Goal: Browse casually: Explore the website without a specific task or goal

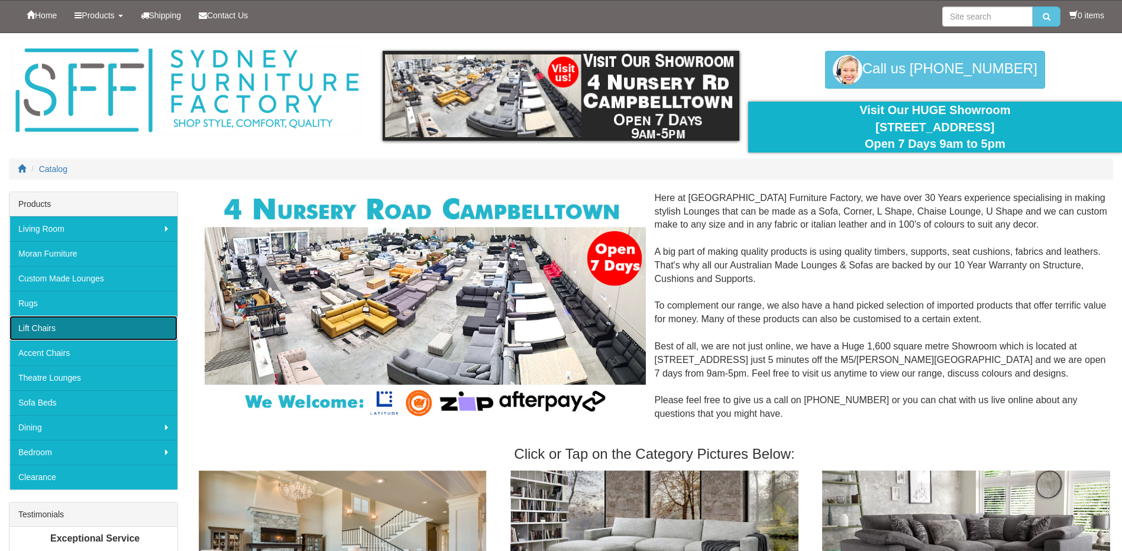
click at [77, 323] on link "Lift Chairs" at bounding box center [93, 328] width 168 height 25
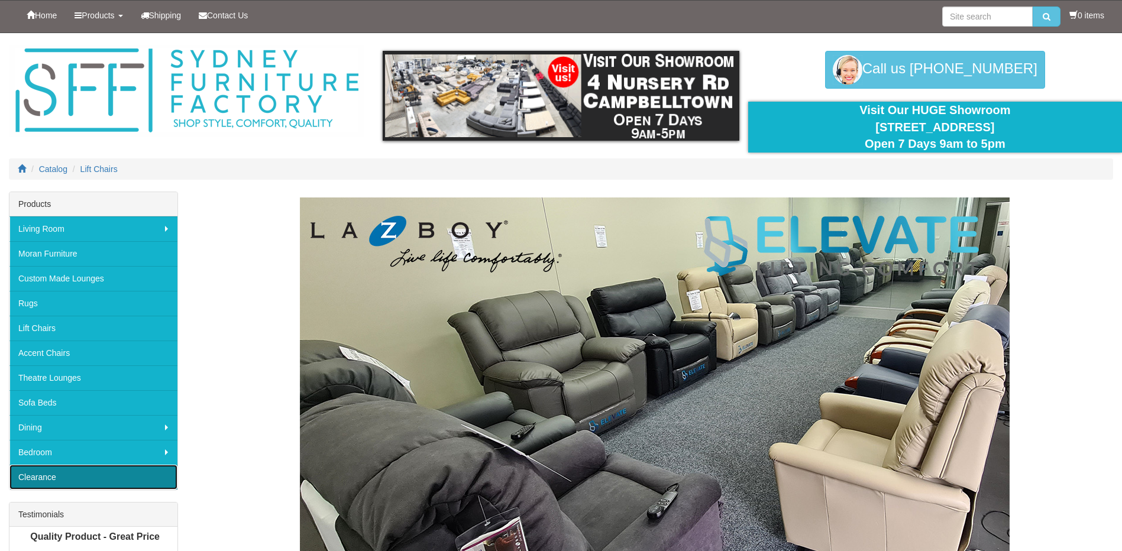
click at [62, 478] on link "Clearance" at bounding box center [93, 477] width 168 height 25
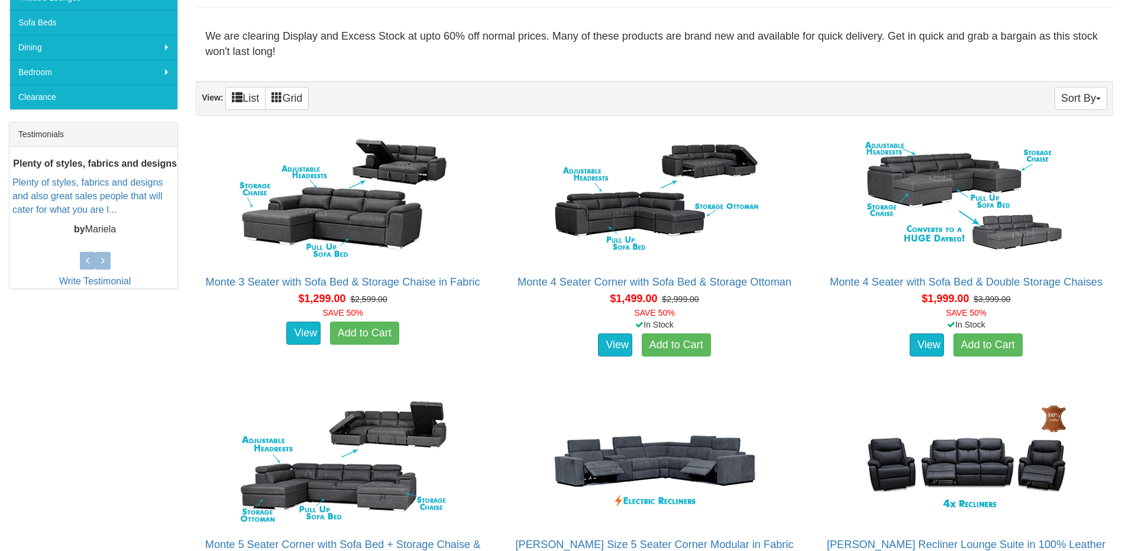
scroll to position [391, 0]
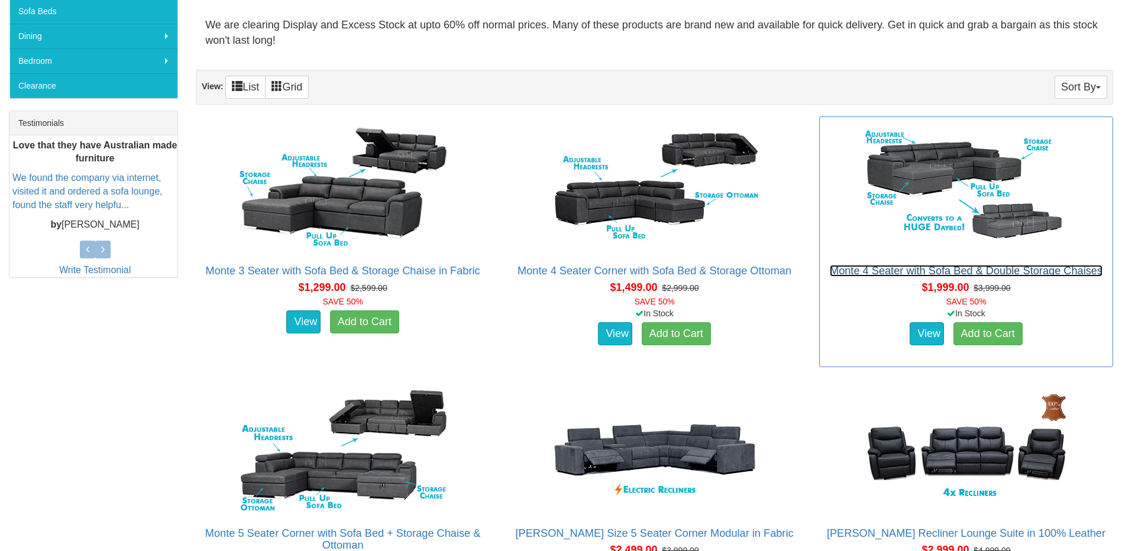
click at [995, 268] on link "Monte 4 Seater with Sofa Bed & Double Storage Chaises" at bounding box center [966, 271] width 273 height 12
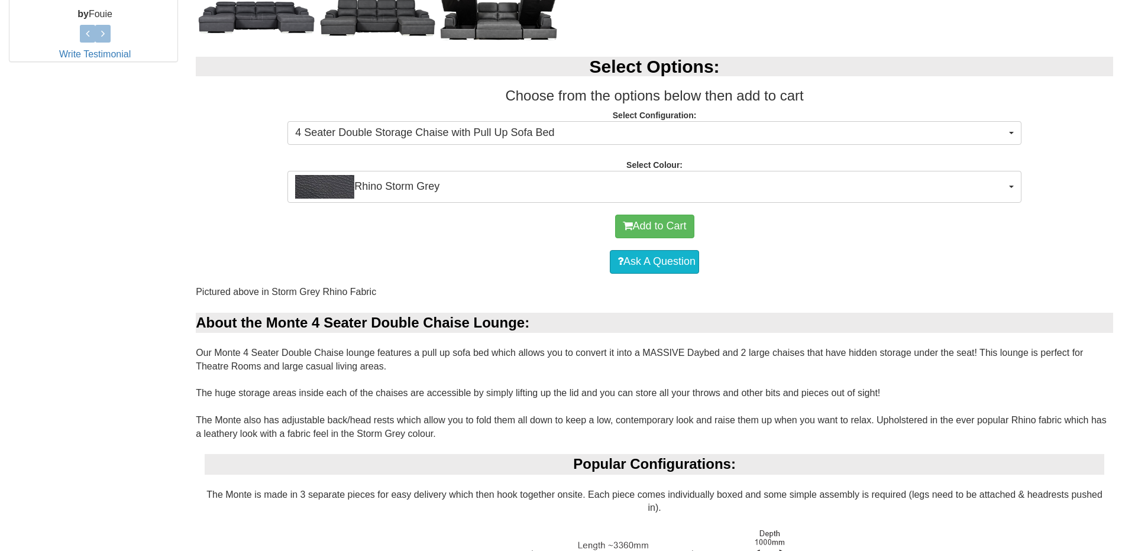
scroll to position [528, 0]
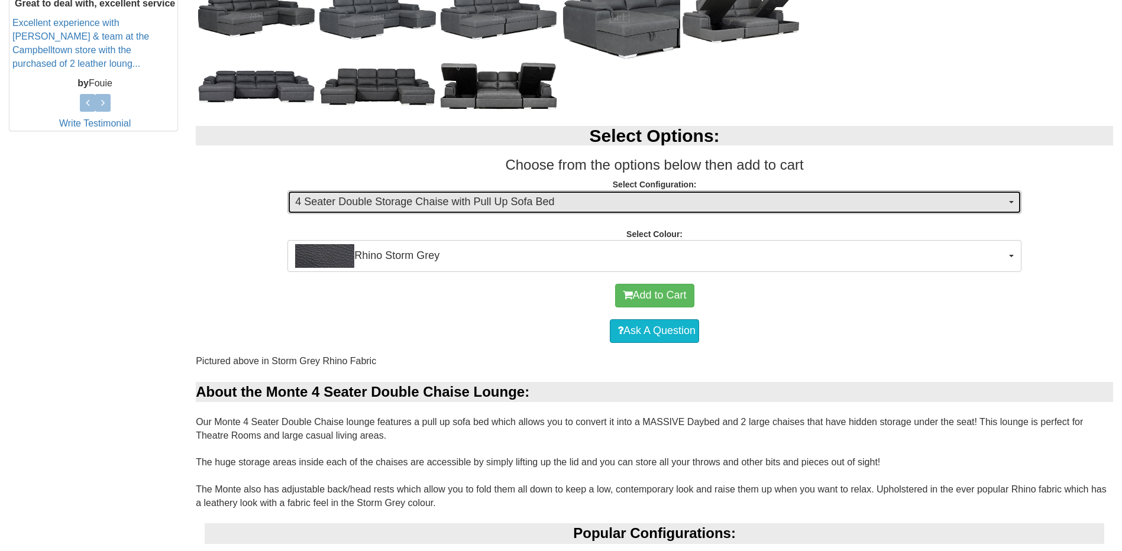
click at [1015, 202] on button "4 Seater Double Storage Chaise with Pull Up Sofa Bed" at bounding box center [654, 202] width 734 height 24
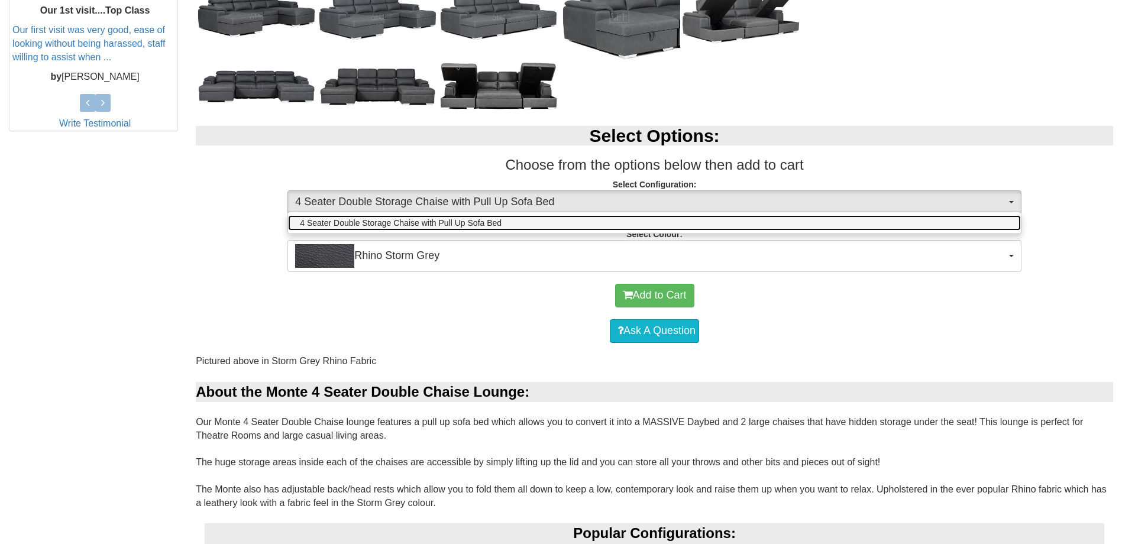
click at [458, 222] on span "4 Seater Double Storage Chaise with Pull Up Sofa Bed" at bounding box center [401, 223] width 202 height 12
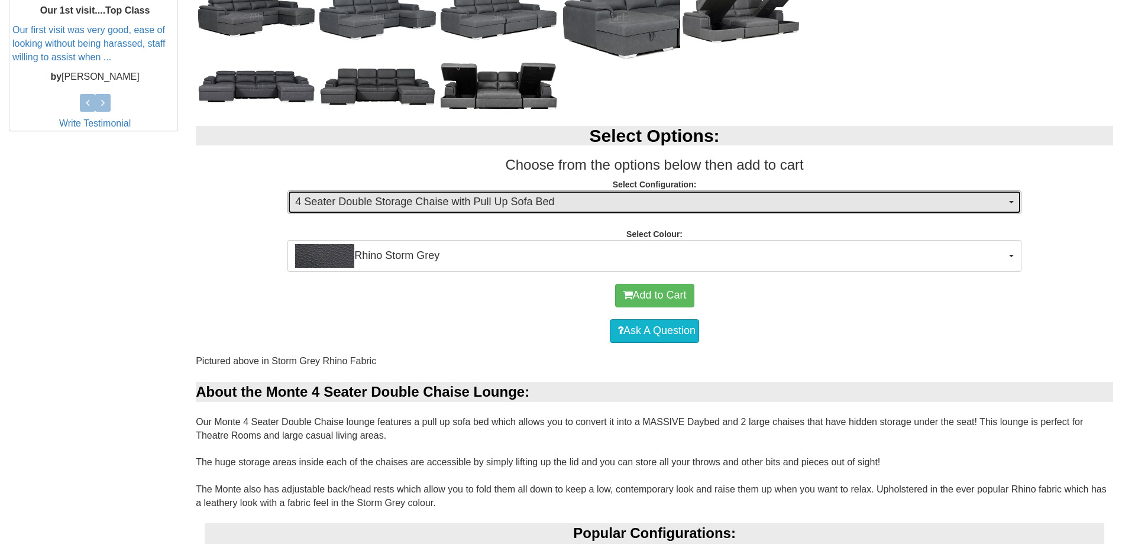
scroll to position [232, 0]
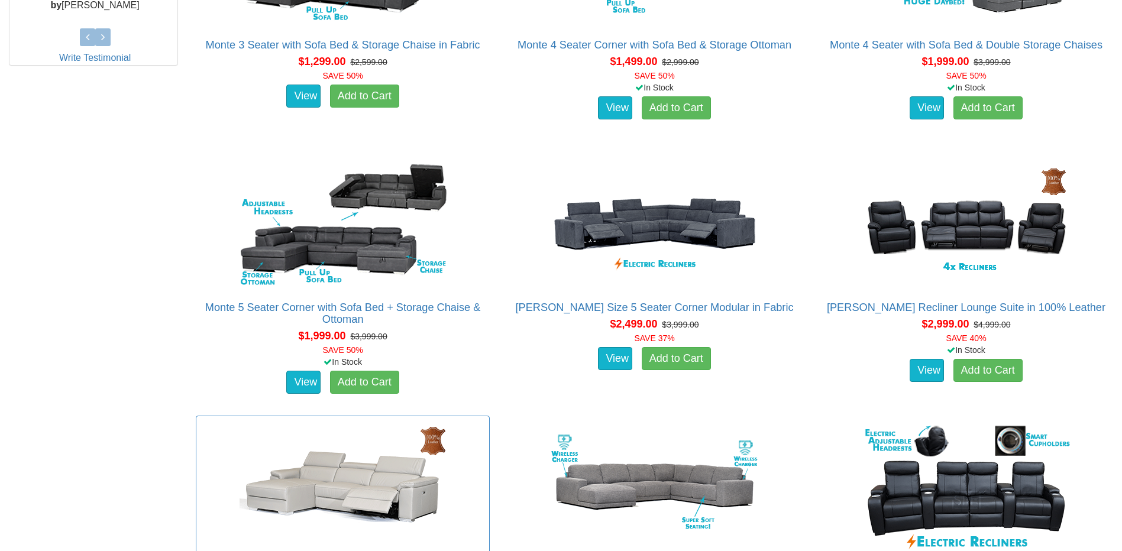
scroll to position [865, 0]
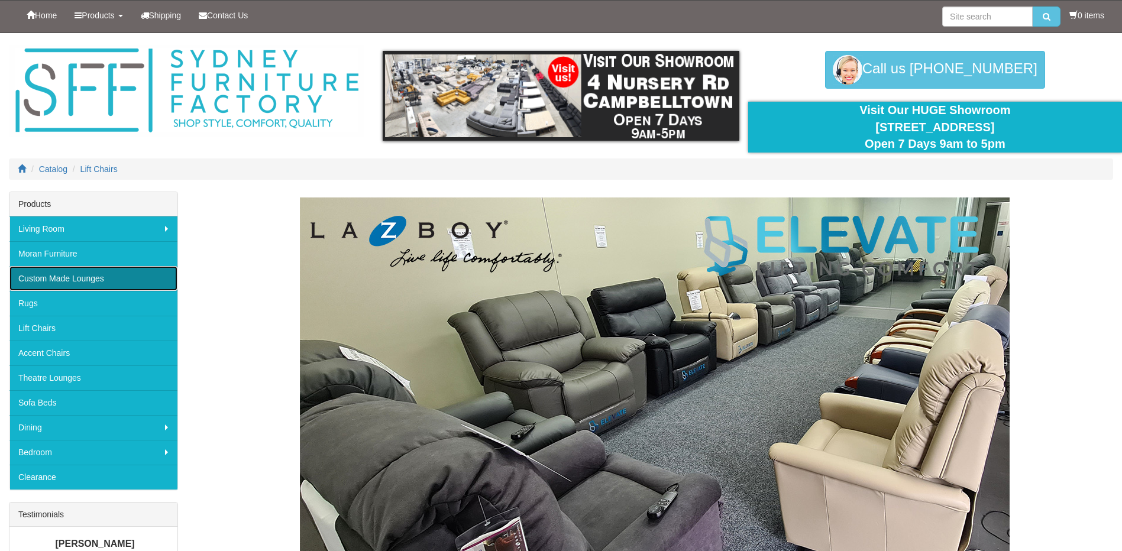
click at [80, 281] on link "Custom Made Lounges" at bounding box center [93, 278] width 168 height 25
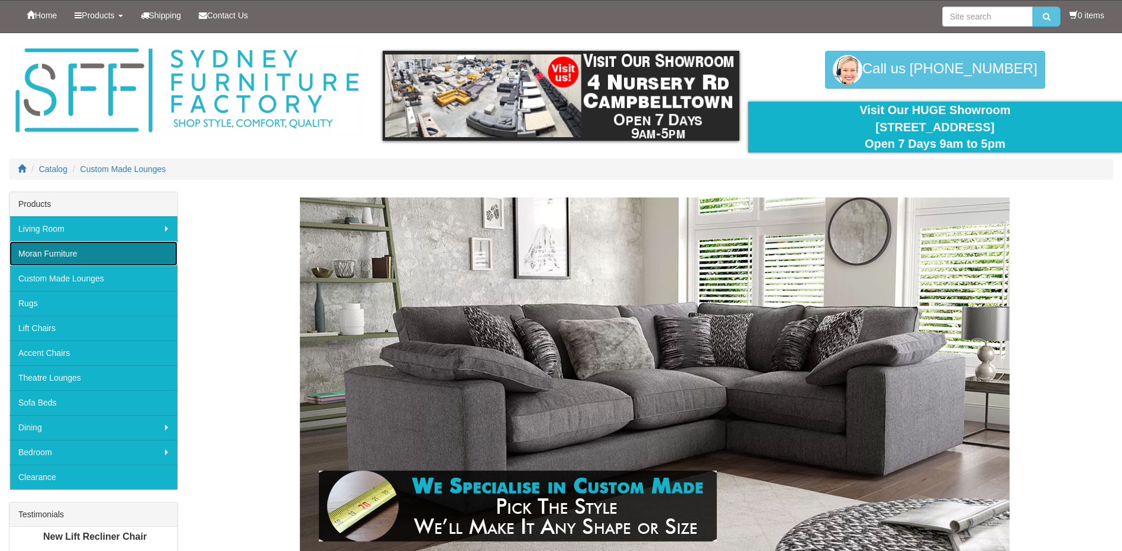
click at [47, 257] on link "Moran Furniture" at bounding box center [93, 253] width 168 height 25
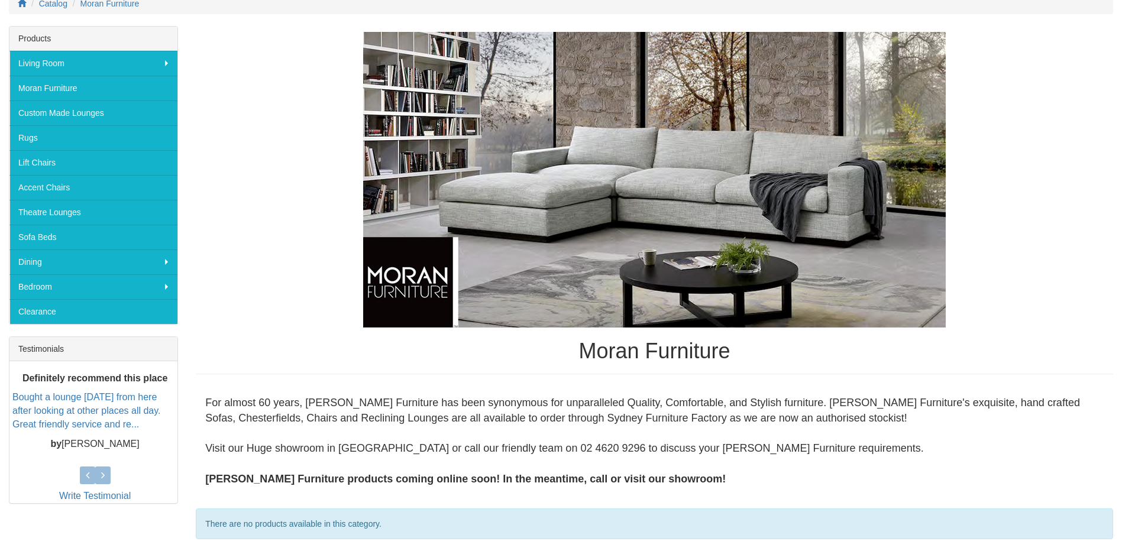
scroll to position [283, 0]
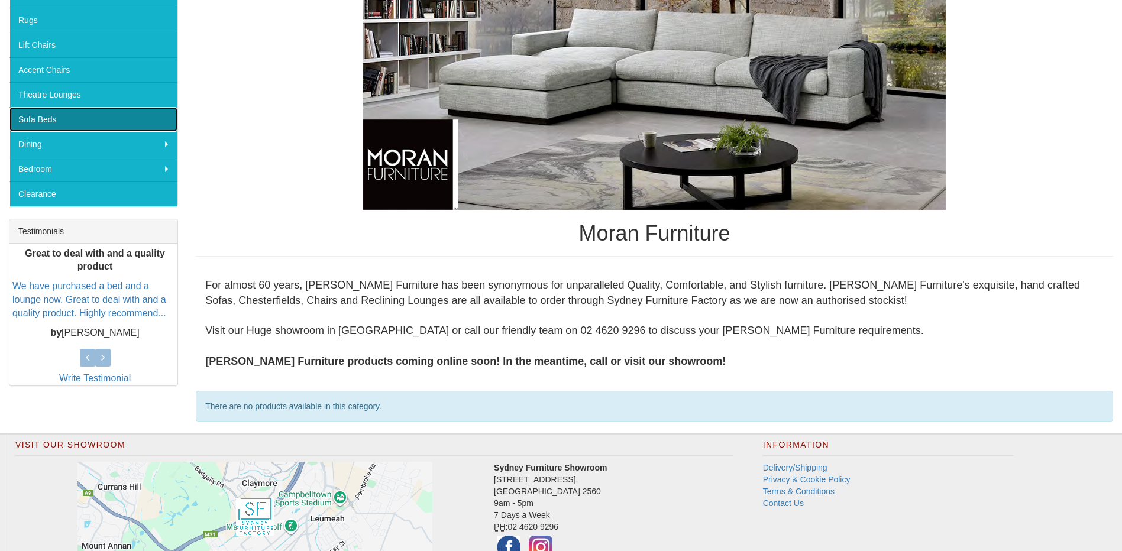
click at [14, 117] on link "Sofa Beds" at bounding box center [93, 119] width 168 height 25
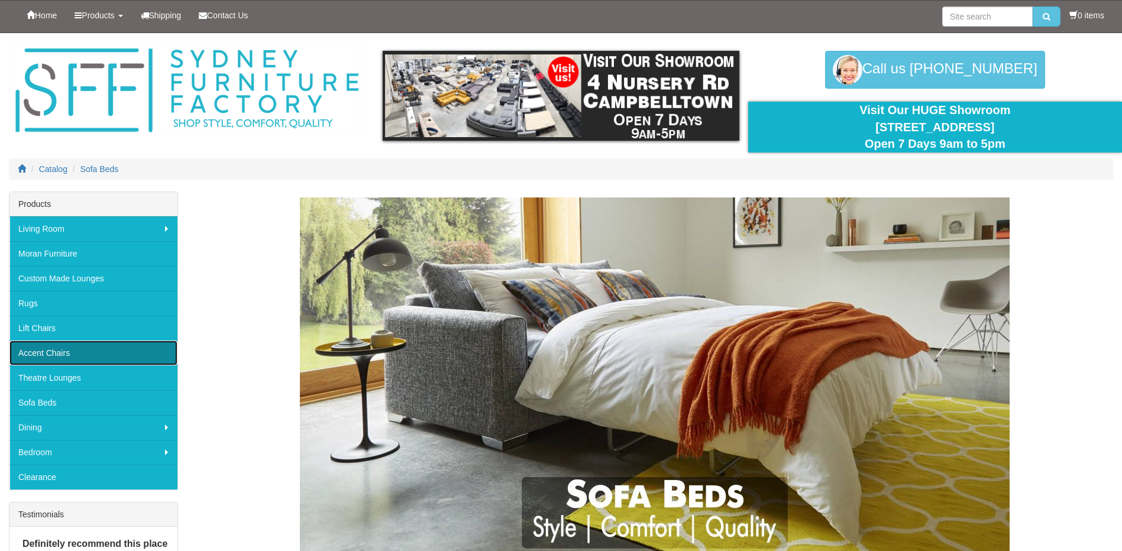
click at [47, 345] on link "Accent Chairs" at bounding box center [93, 353] width 168 height 25
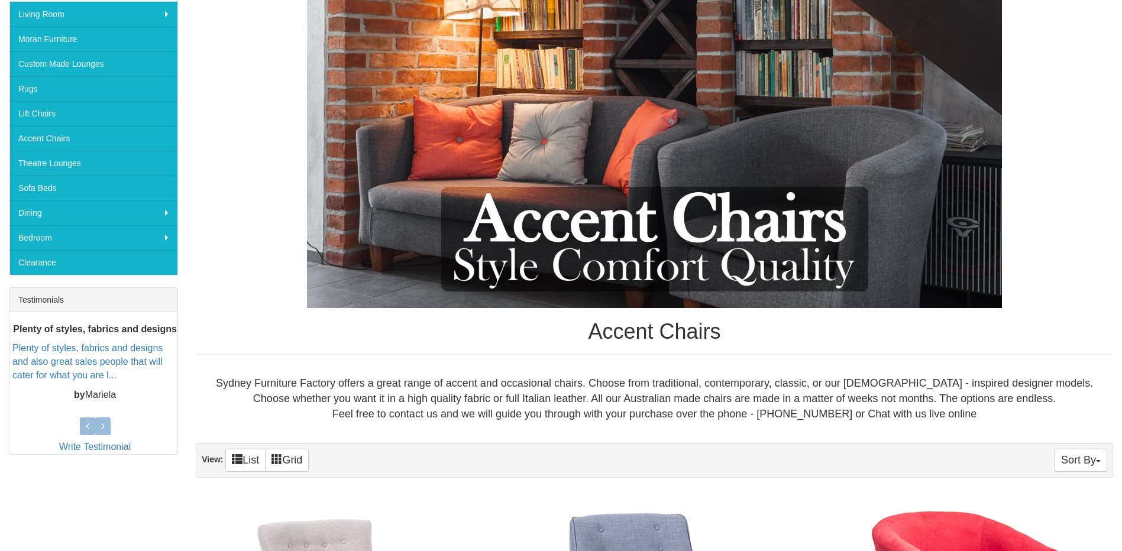
scroll to position [208, 0]
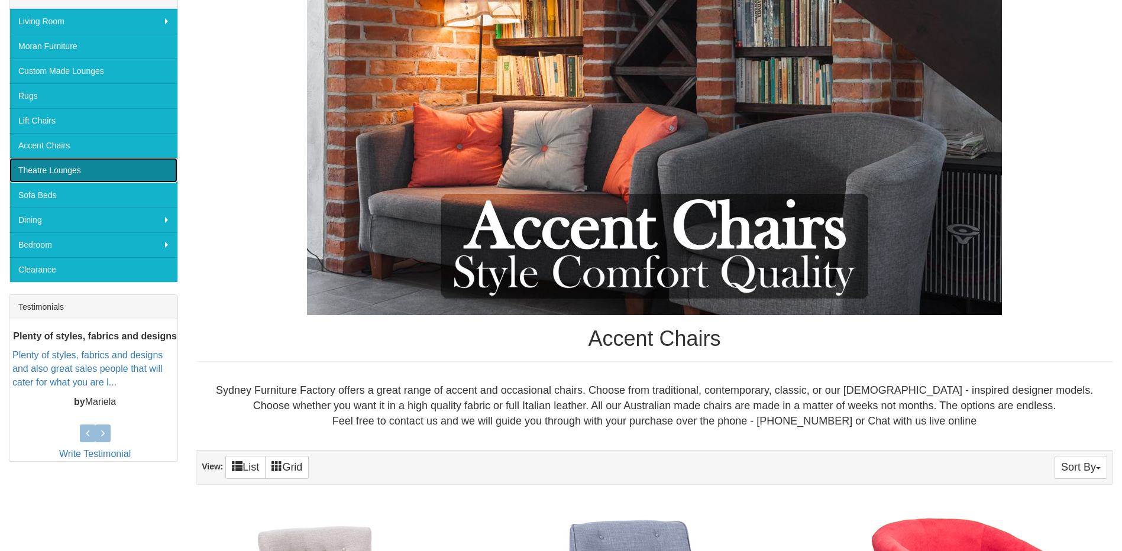
click at [64, 170] on link "Theatre Lounges" at bounding box center [93, 170] width 168 height 25
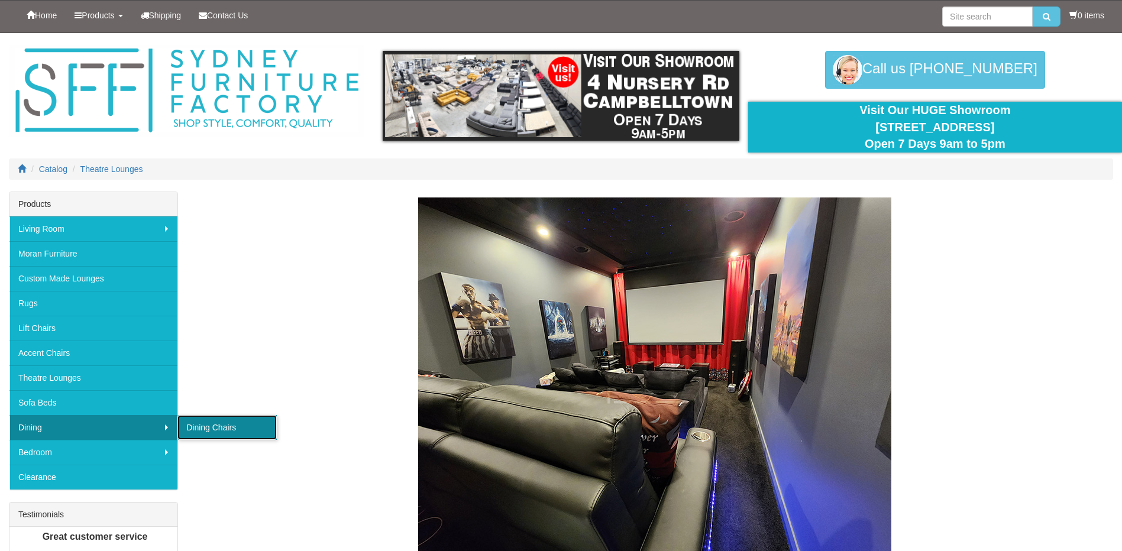
click at [202, 424] on link "Dining Chairs" at bounding box center [226, 427] width 99 height 25
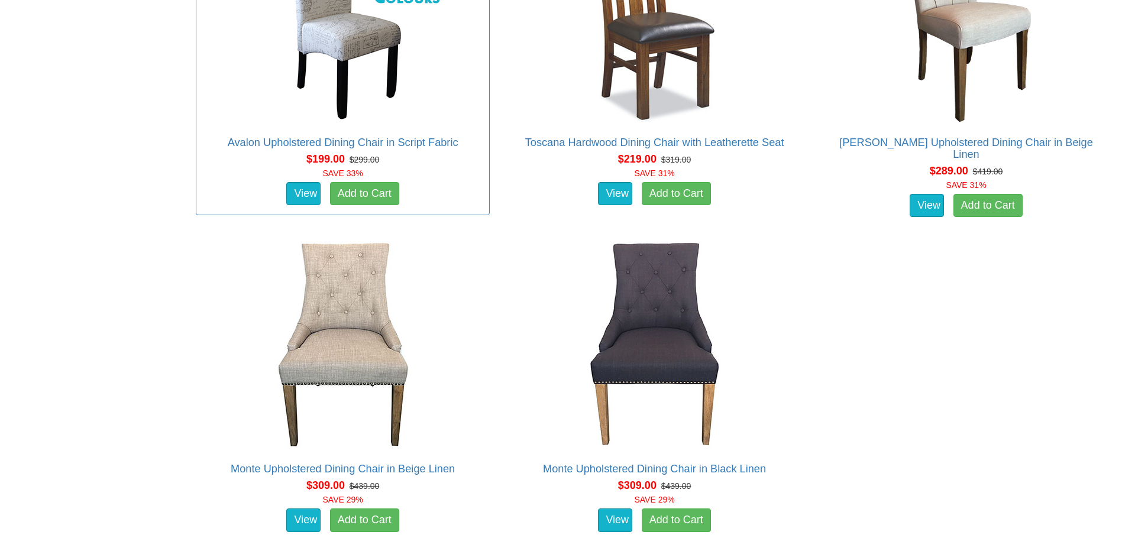
scroll to position [1135, 0]
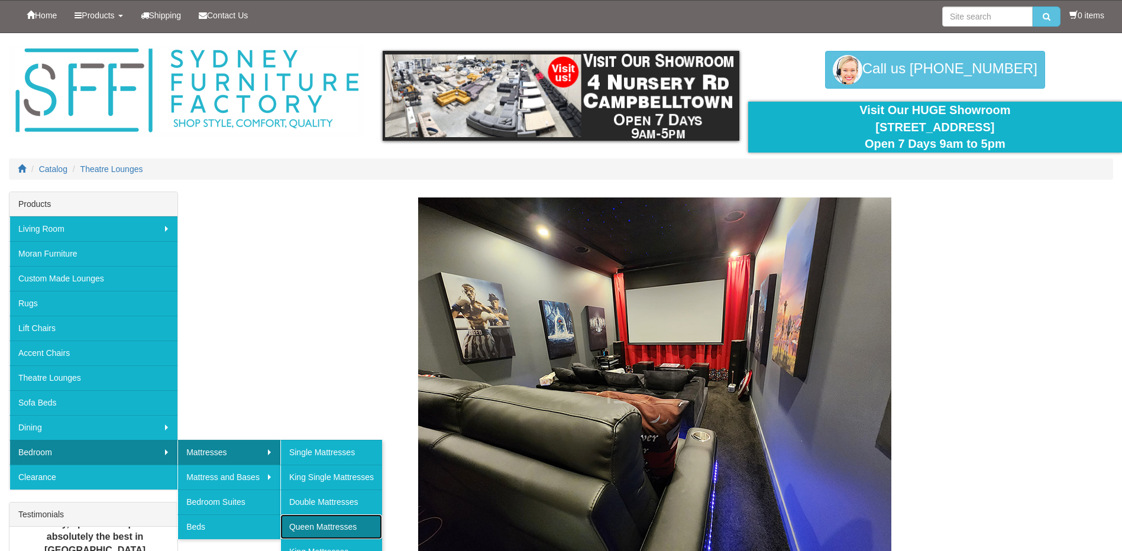
click at [339, 525] on link "Queen Mattresses" at bounding box center [331, 526] width 102 height 25
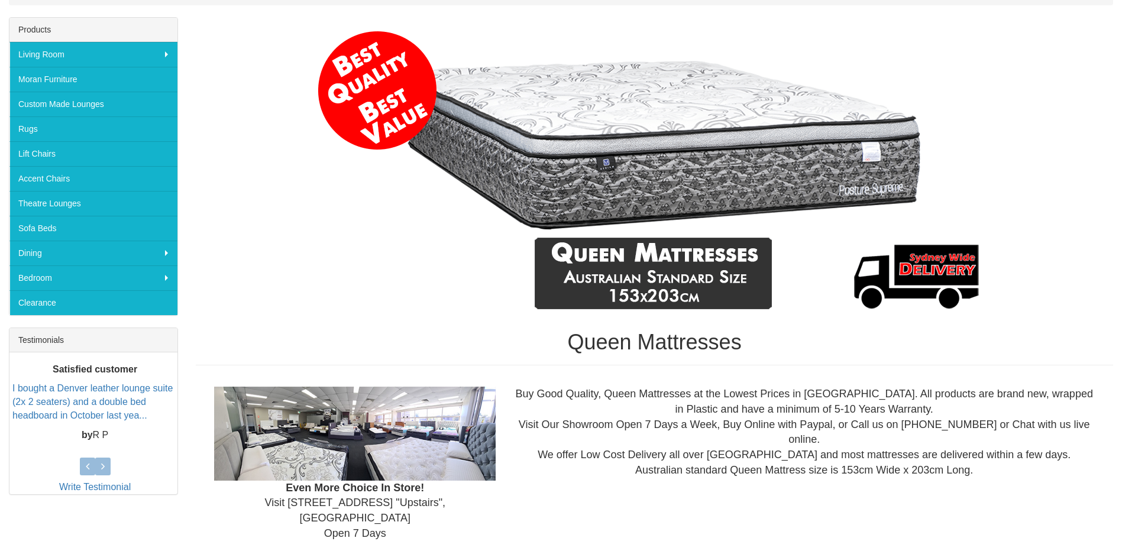
scroll to position [177, 0]
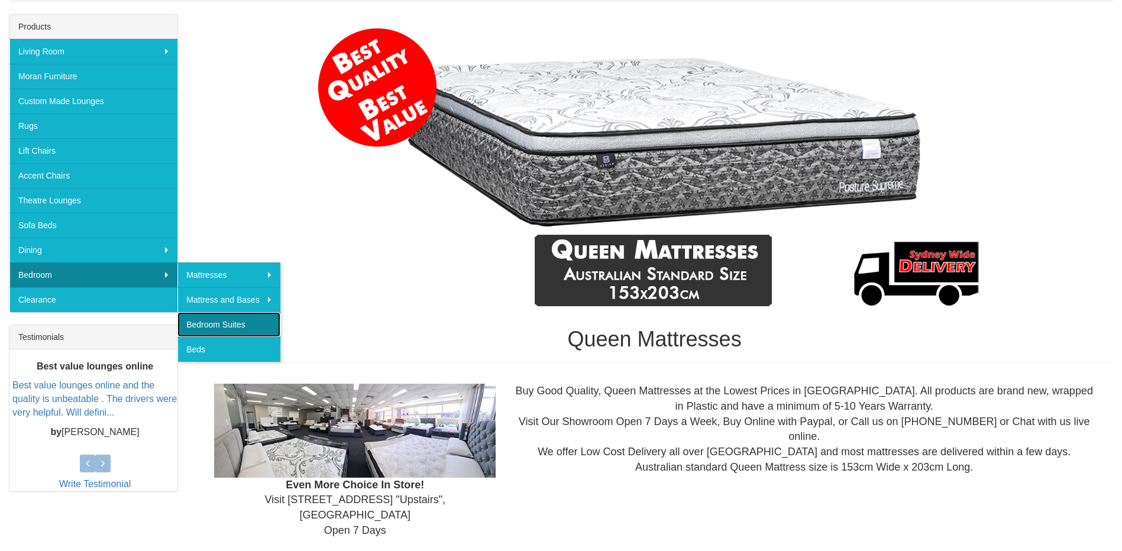
click at [251, 326] on link "Bedroom Suites" at bounding box center [228, 324] width 103 height 25
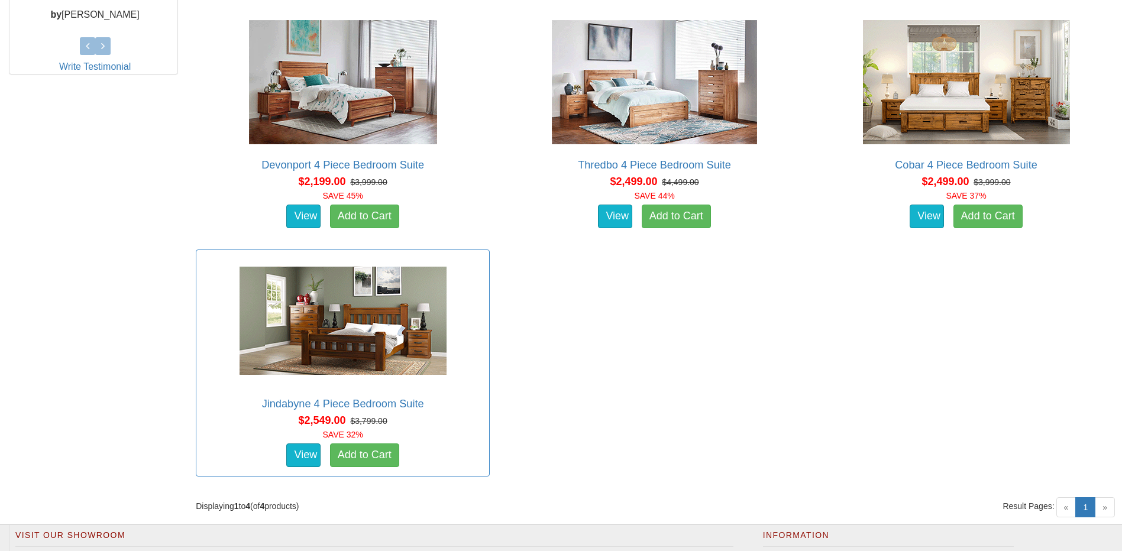
scroll to position [804, 0]
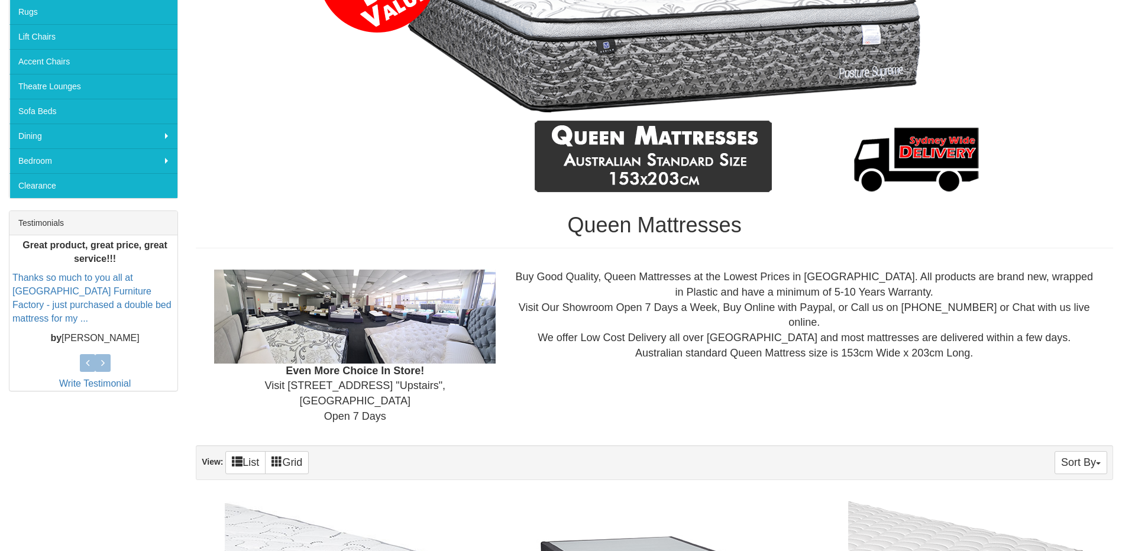
scroll to position [237, 0]
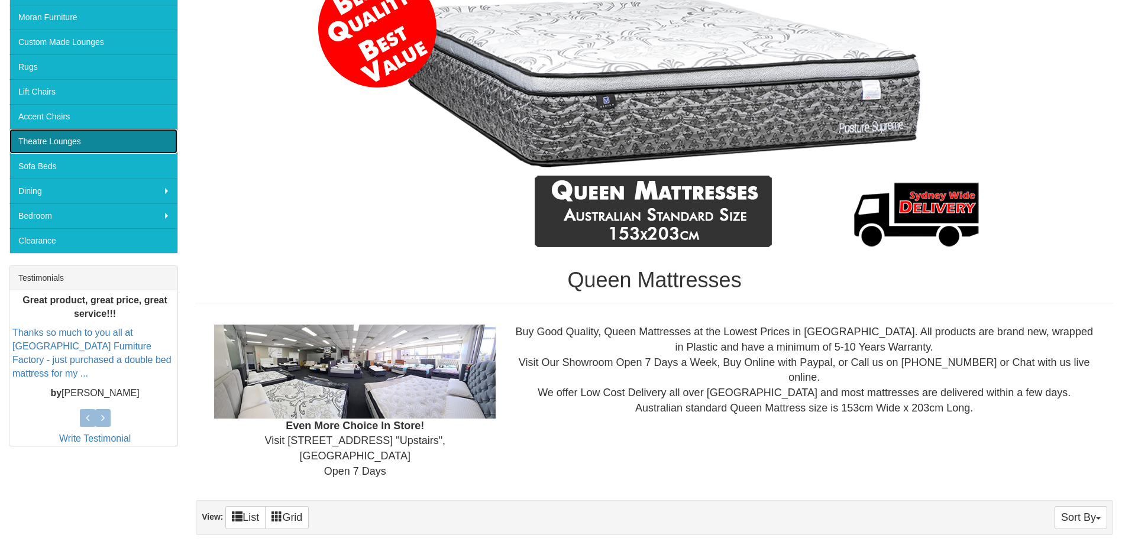
click at [103, 140] on link "Theatre Lounges" at bounding box center [93, 141] width 168 height 25
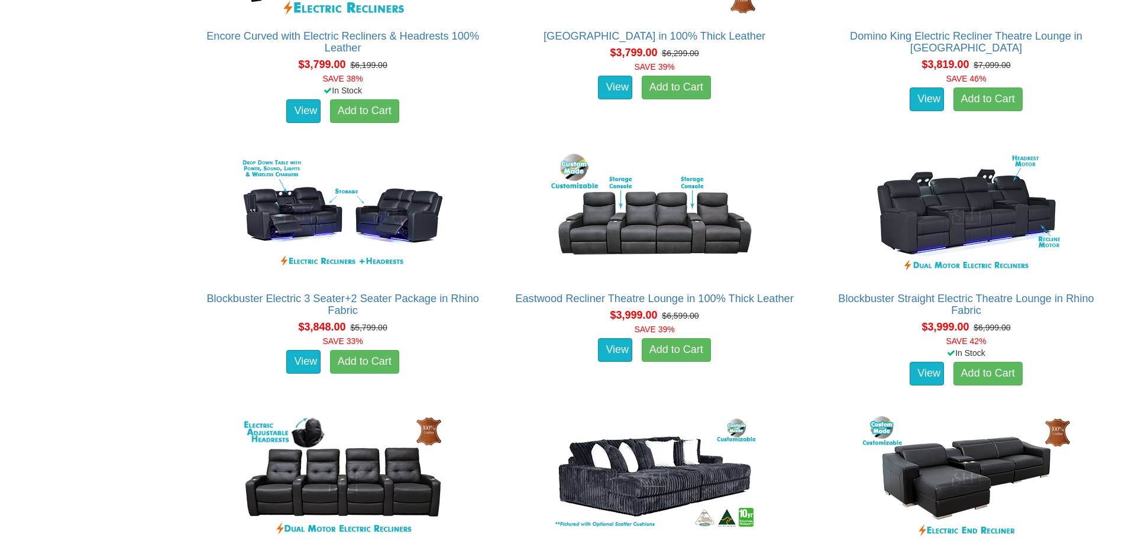
scroll to position [2898, 0]
